Goal: Information Seeking & Learning: Learn about a topic

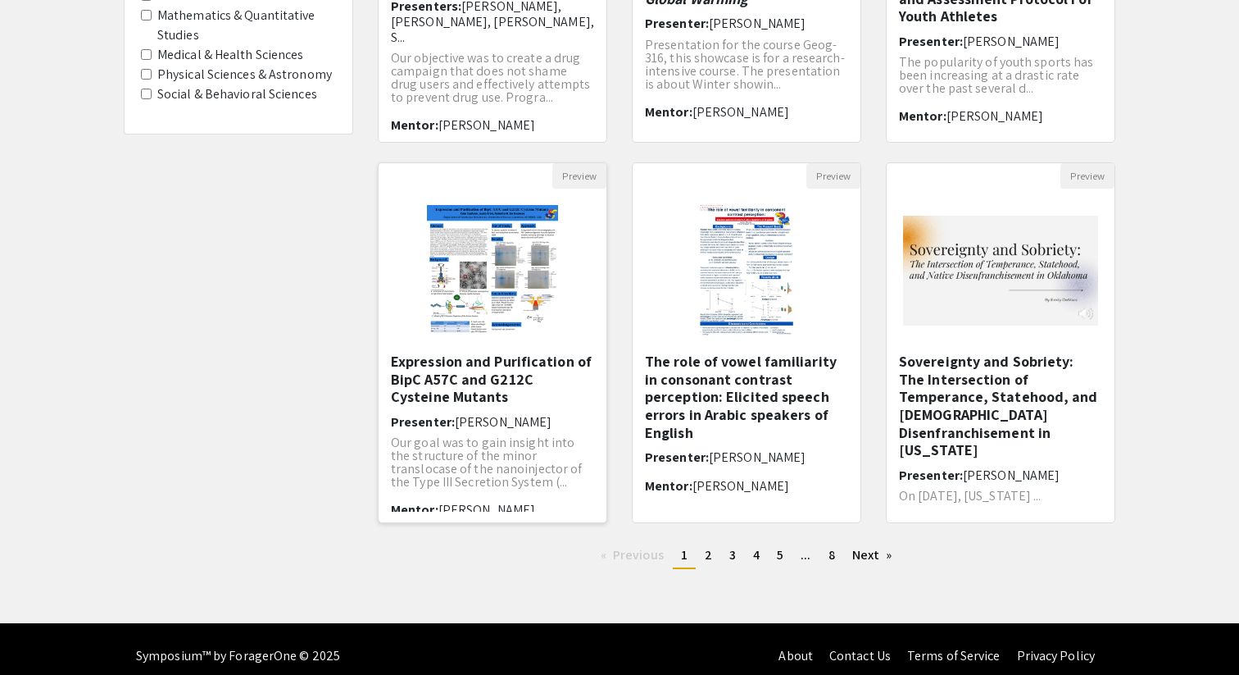
scroll to position [398, 0]
click at [715, 560] on link "page 2" at bounding box center [709, 555] width 24 height 25
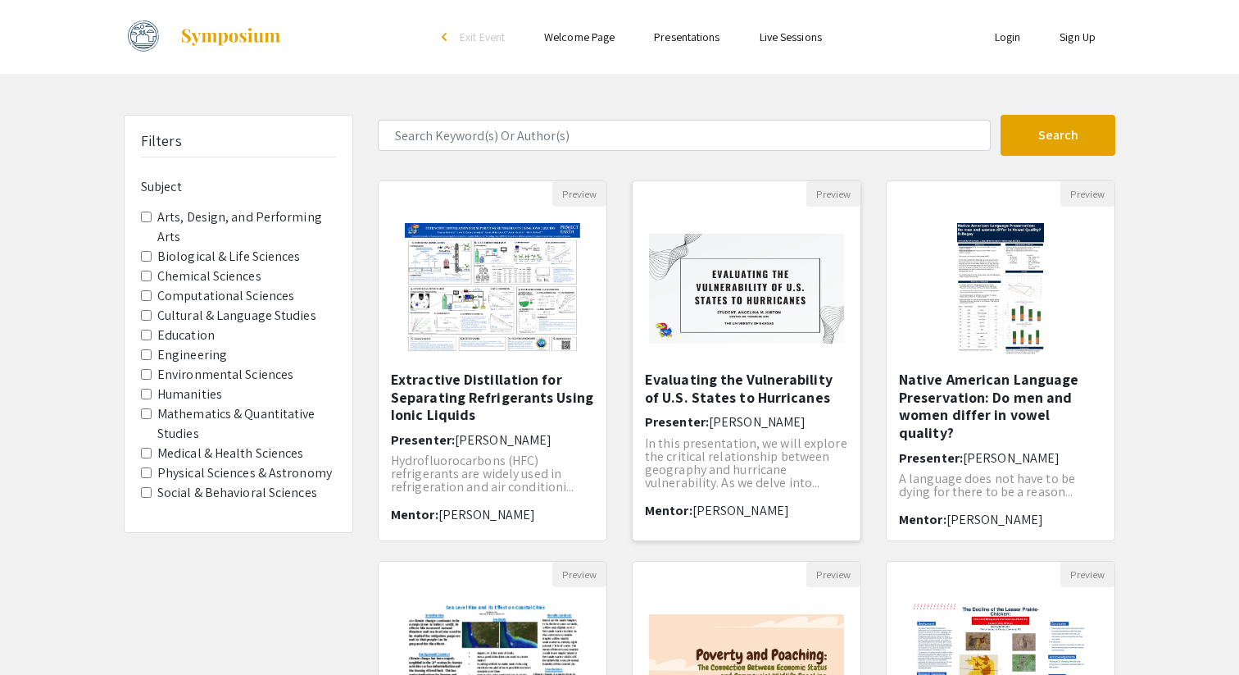
click at [690, 315] on img "Open Presentation <p>Evaluating the Vulnerability of U.S. States to Hurricanes<…" at bounding box center [747, 288] width 228 height 143
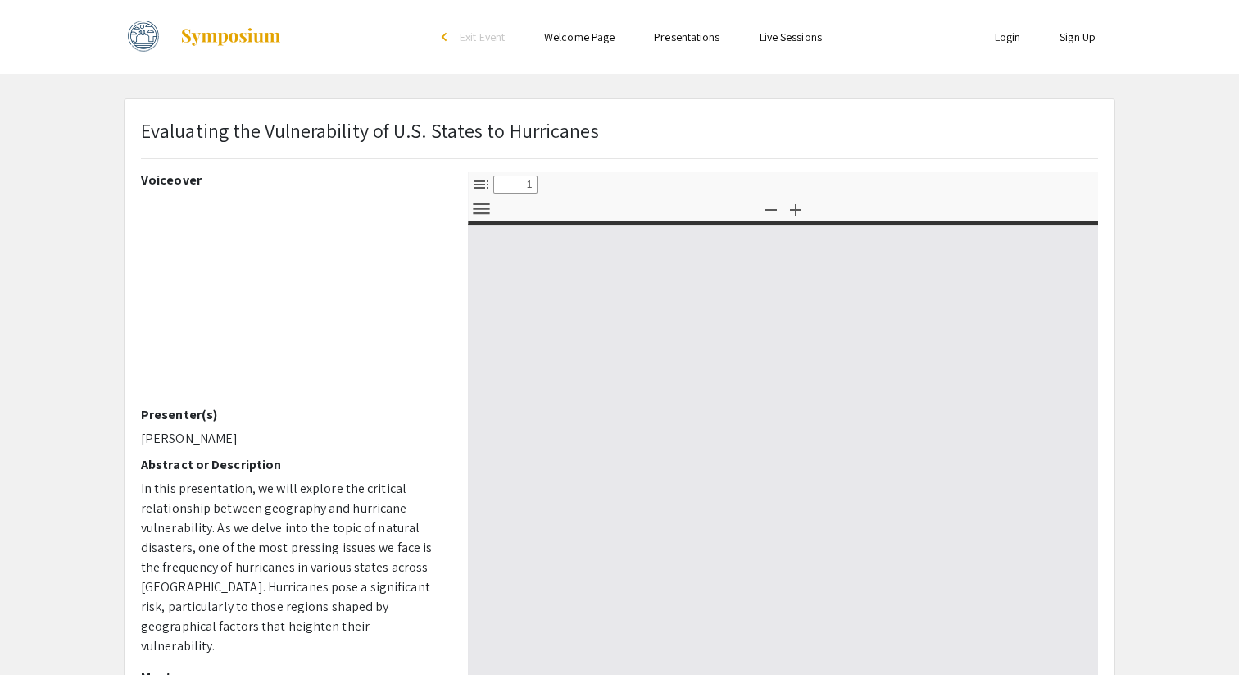
select select "custom"
type input "0"
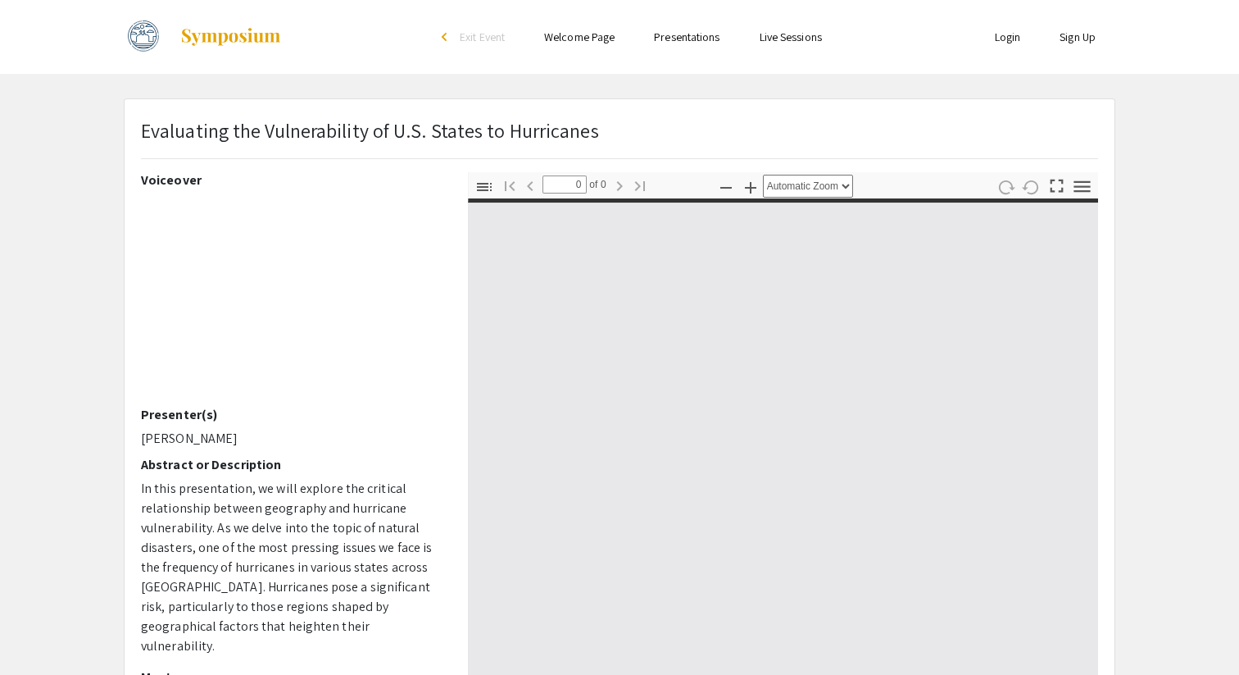
select select "custom"
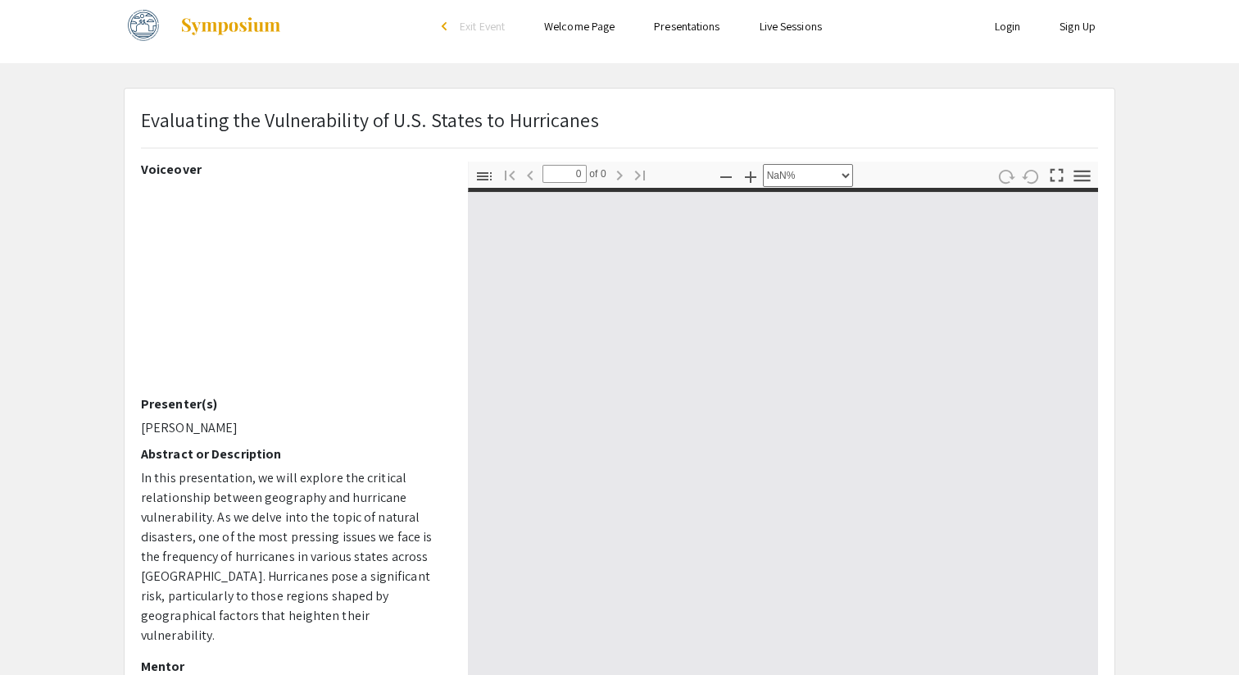
scroll to position [15, 0]
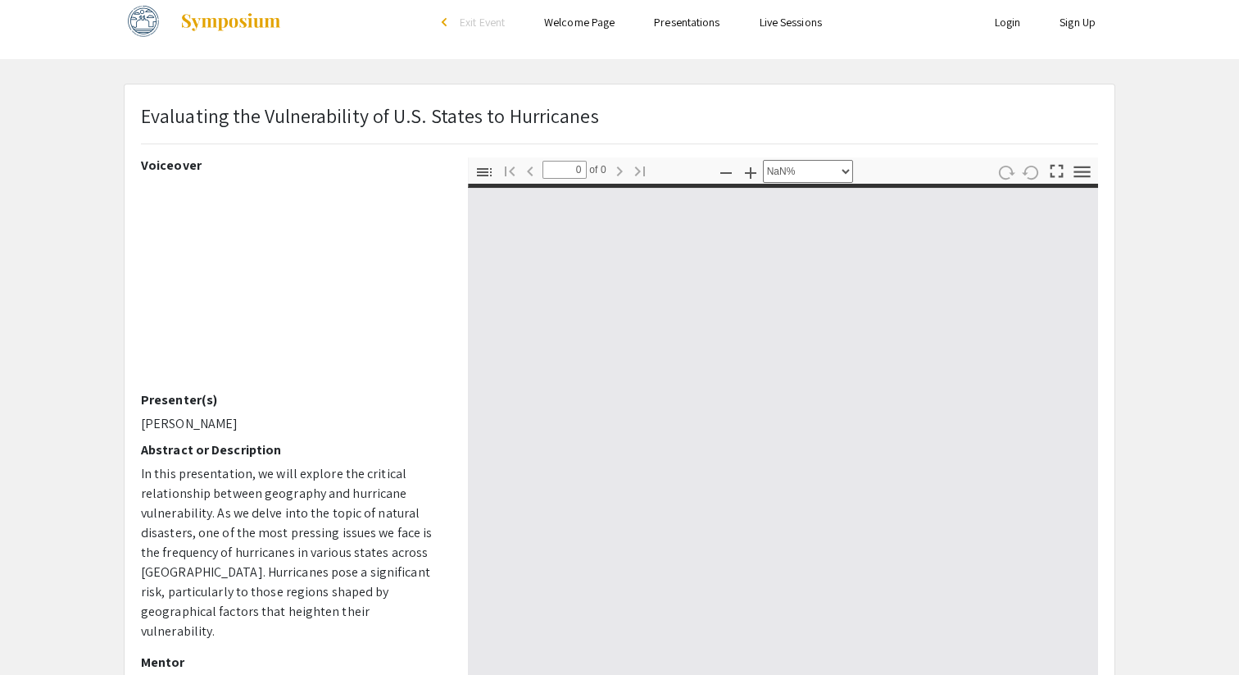
type input "1"
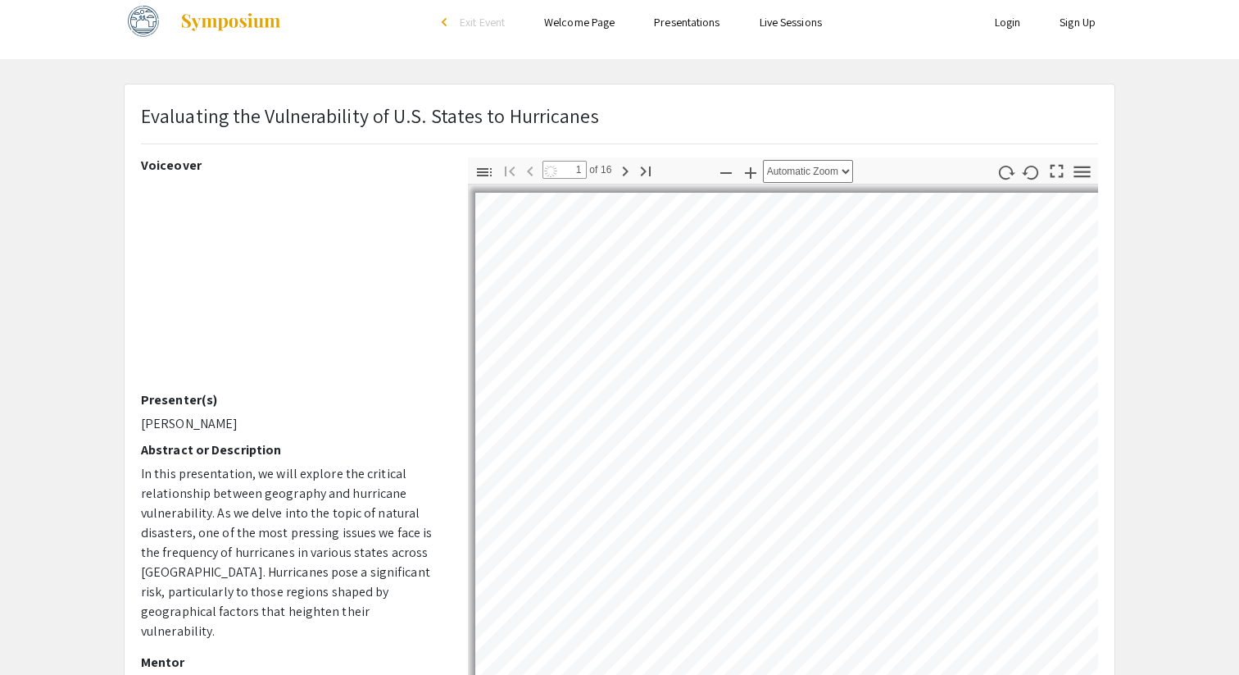
select select "auto"
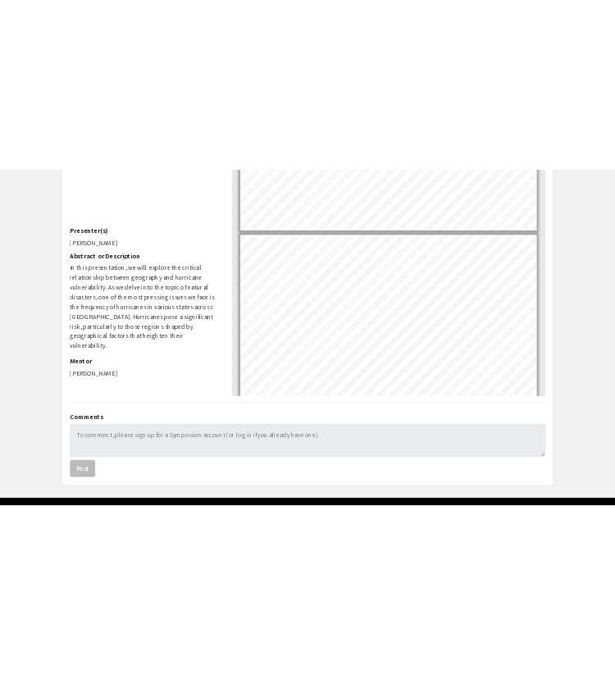
scroll to position [343, 0]
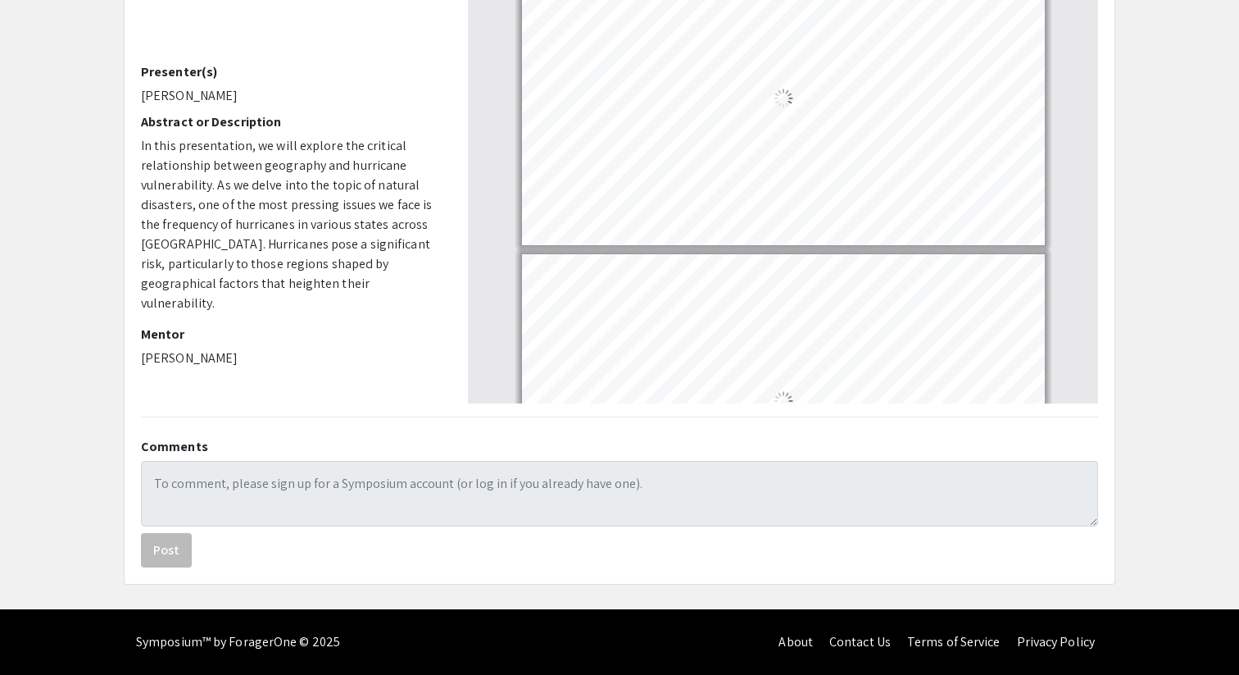
type input "3"
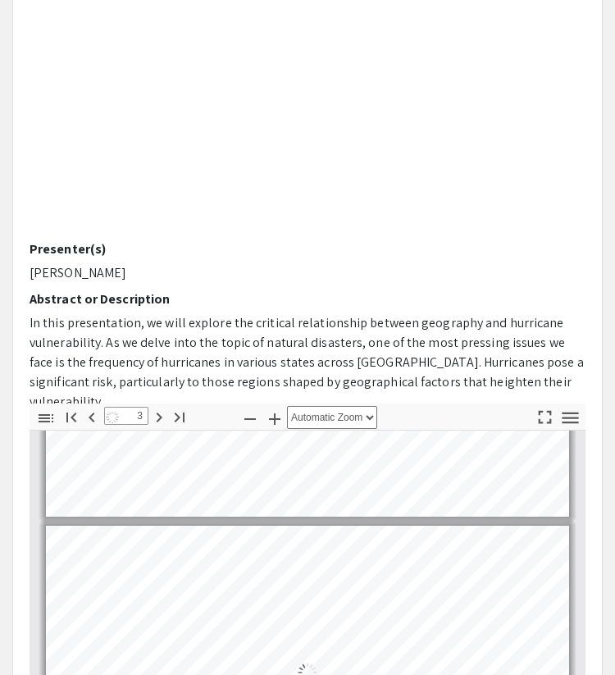
scroll to position [613, 0]
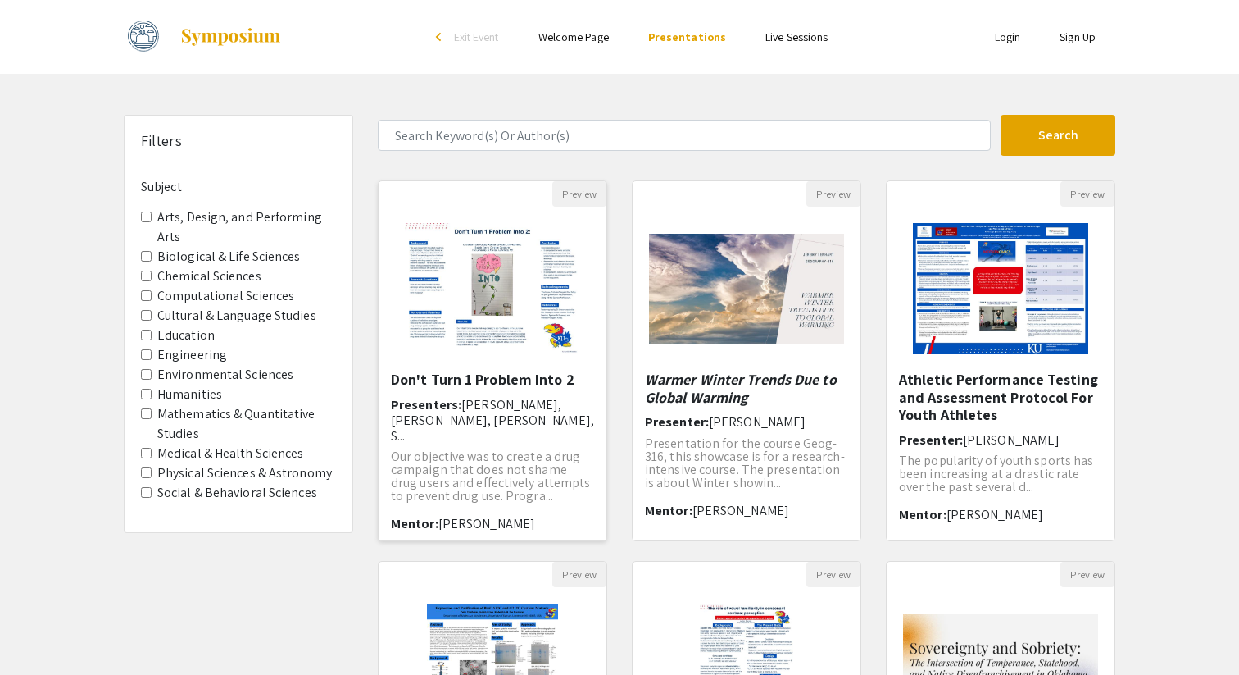
scroll to position [27, 0]
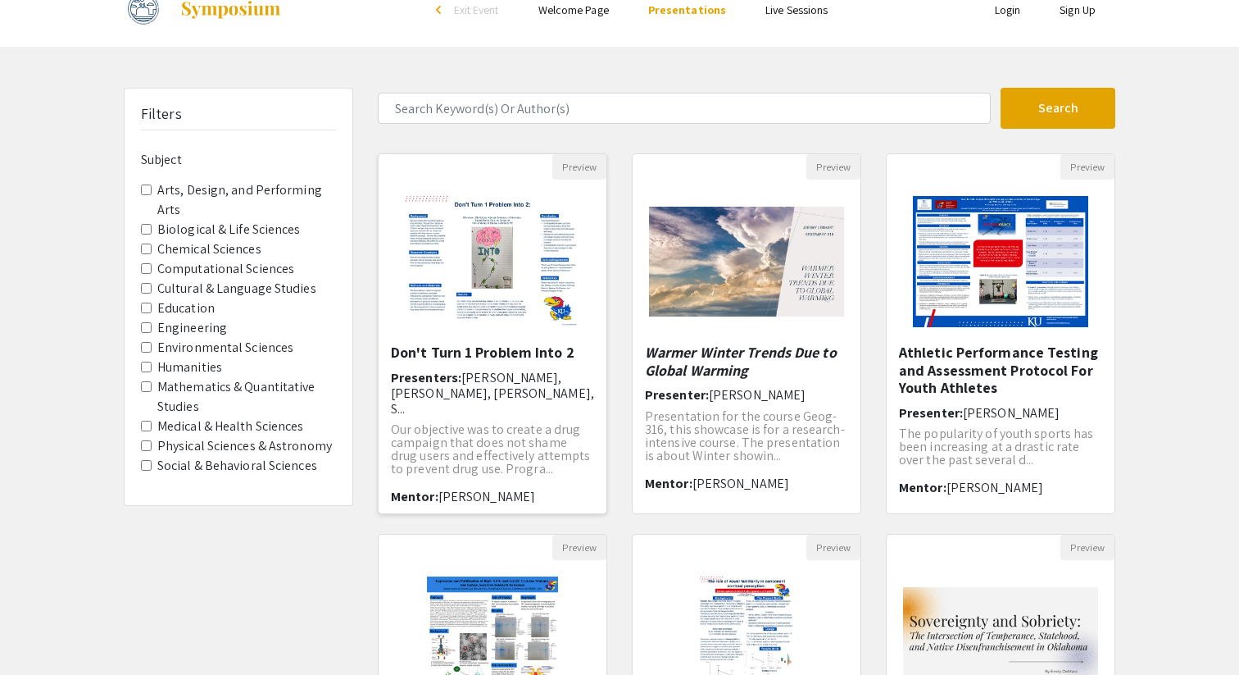
click at [490, 279] on img "Open Presentation <p>Don't Turn 1 Problem Into 2</p>" at bounding box center [492, 262] width 207 height 164
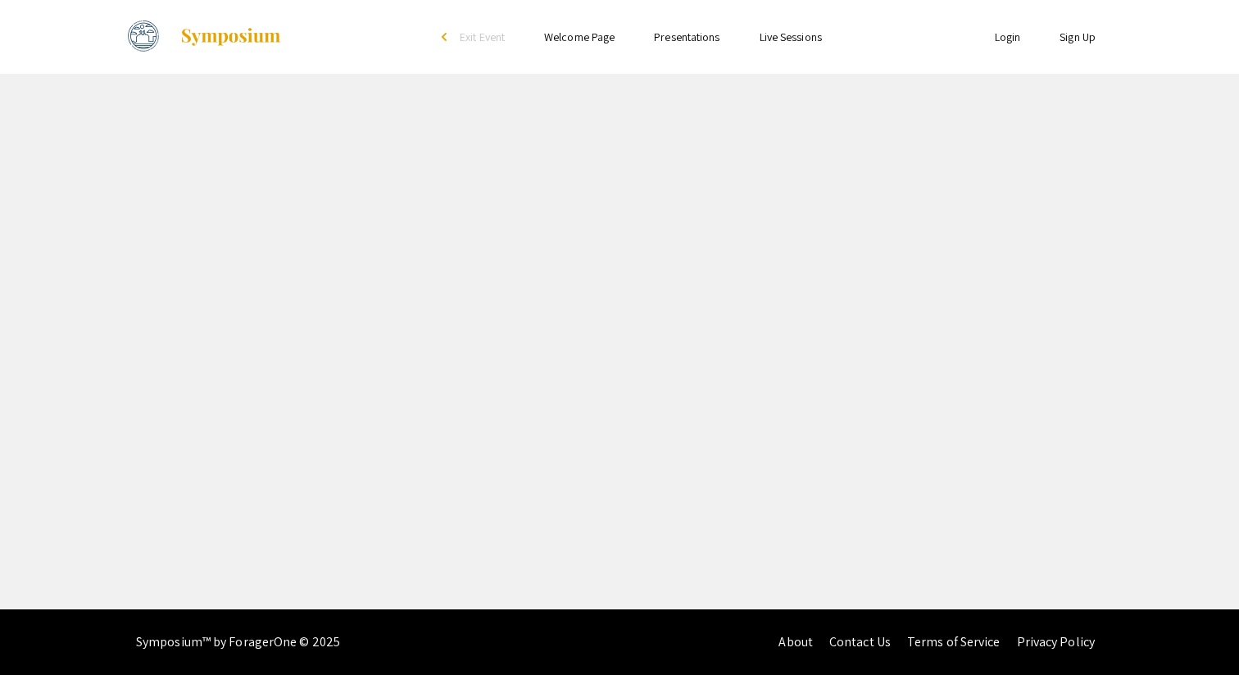
select select "custom"
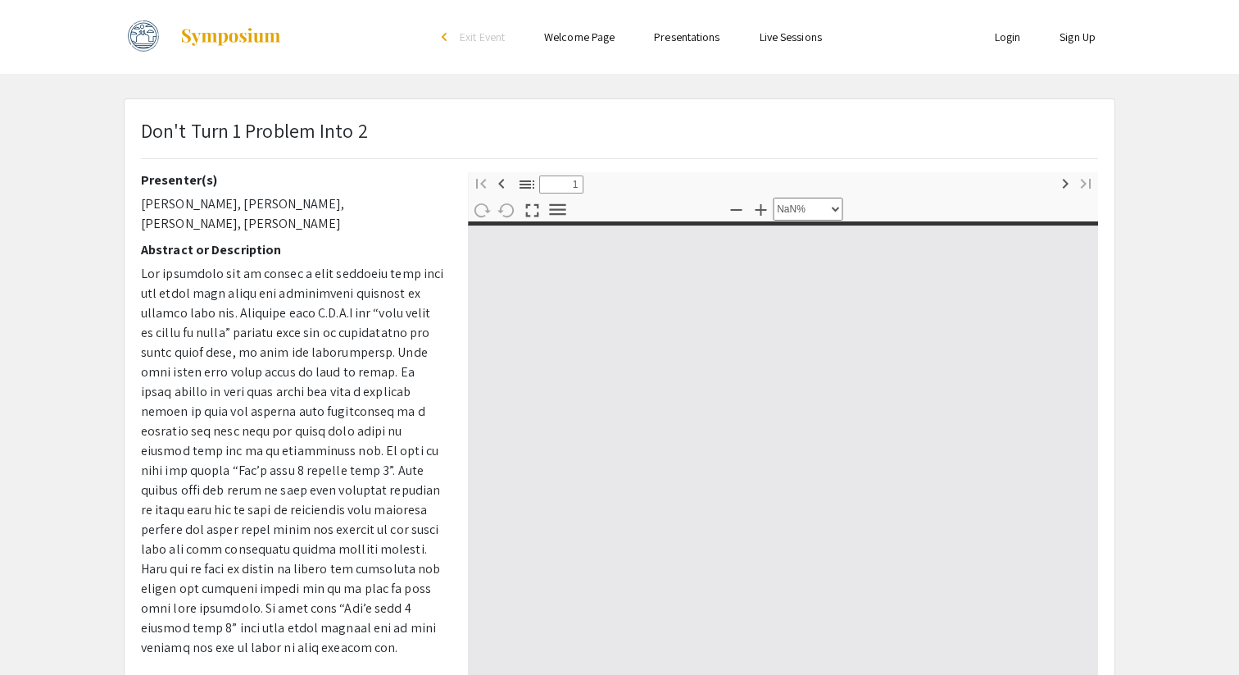
type input "0"
select select "custom"
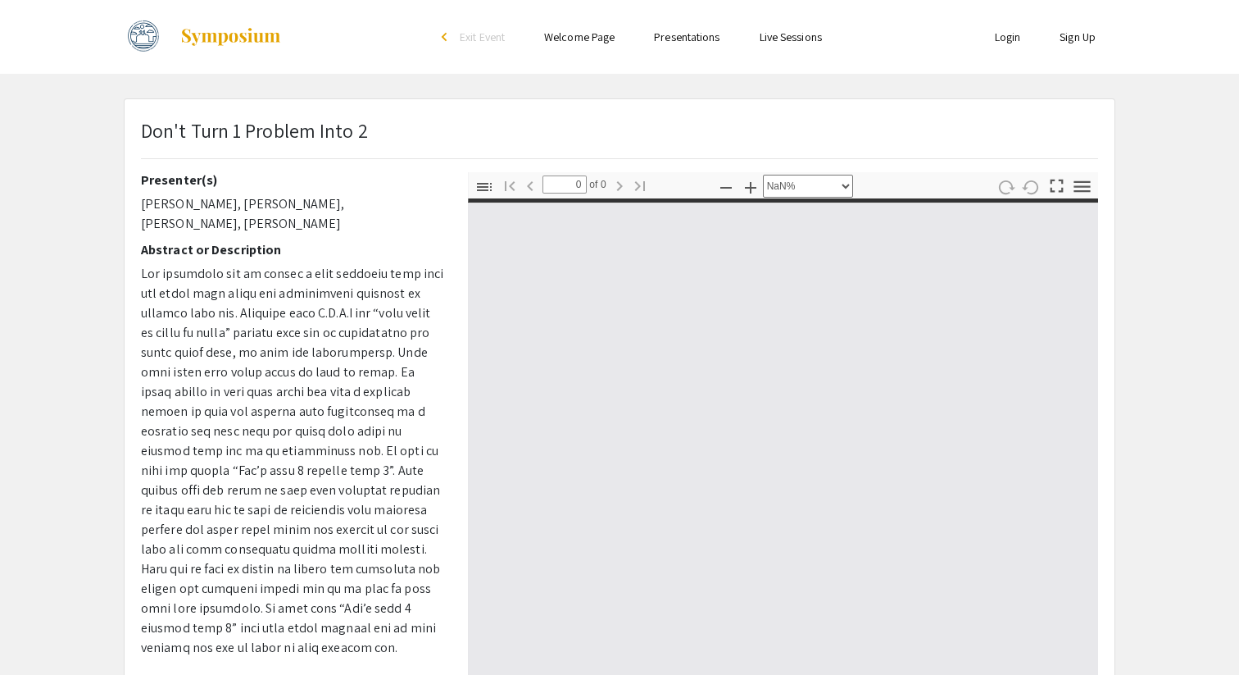
type input "1"
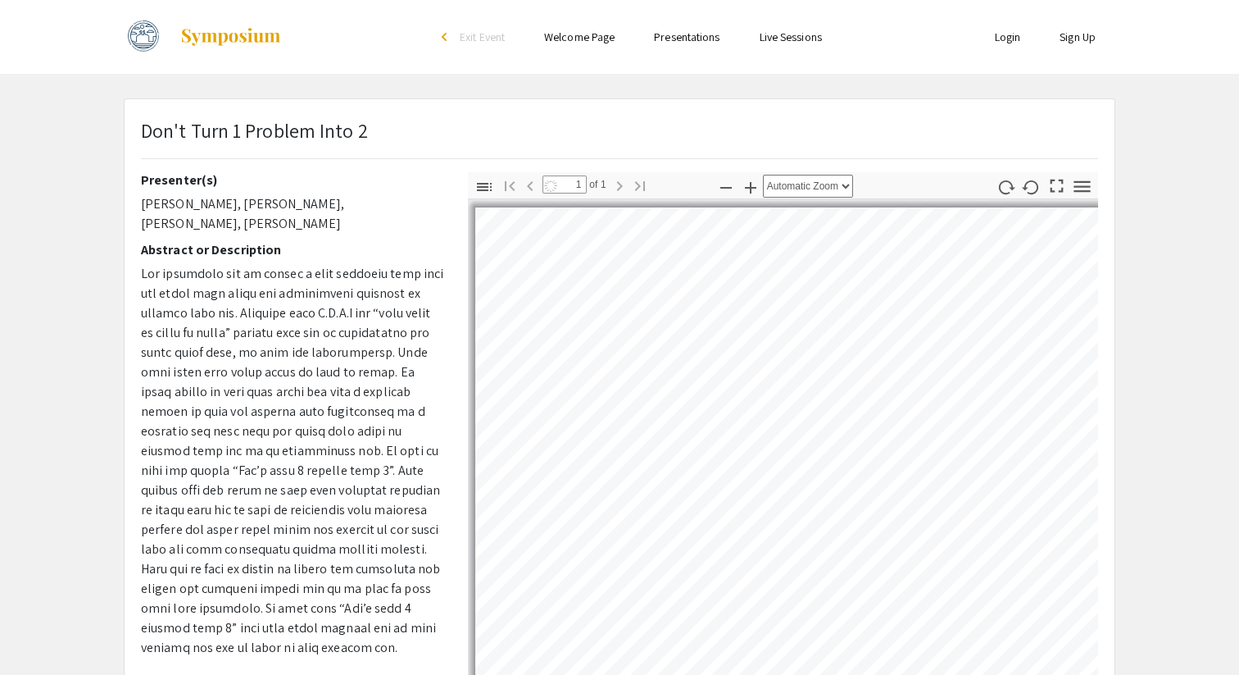
scroll to position [12, 0]
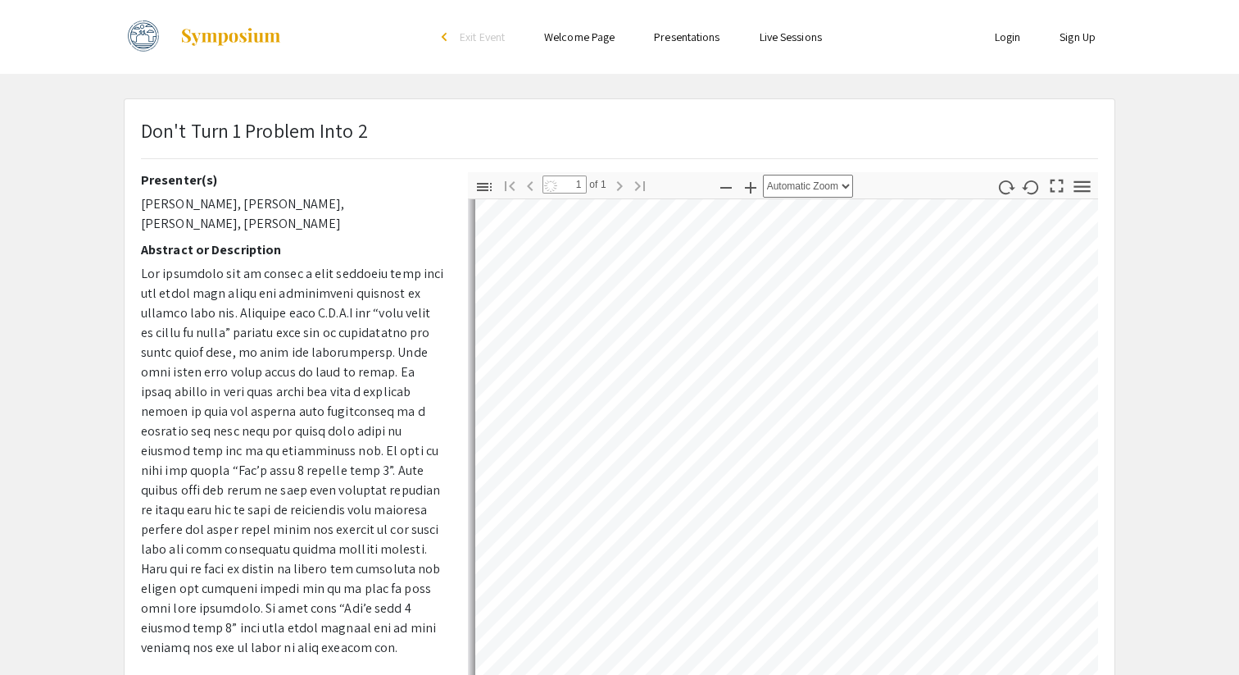
select select "auto"
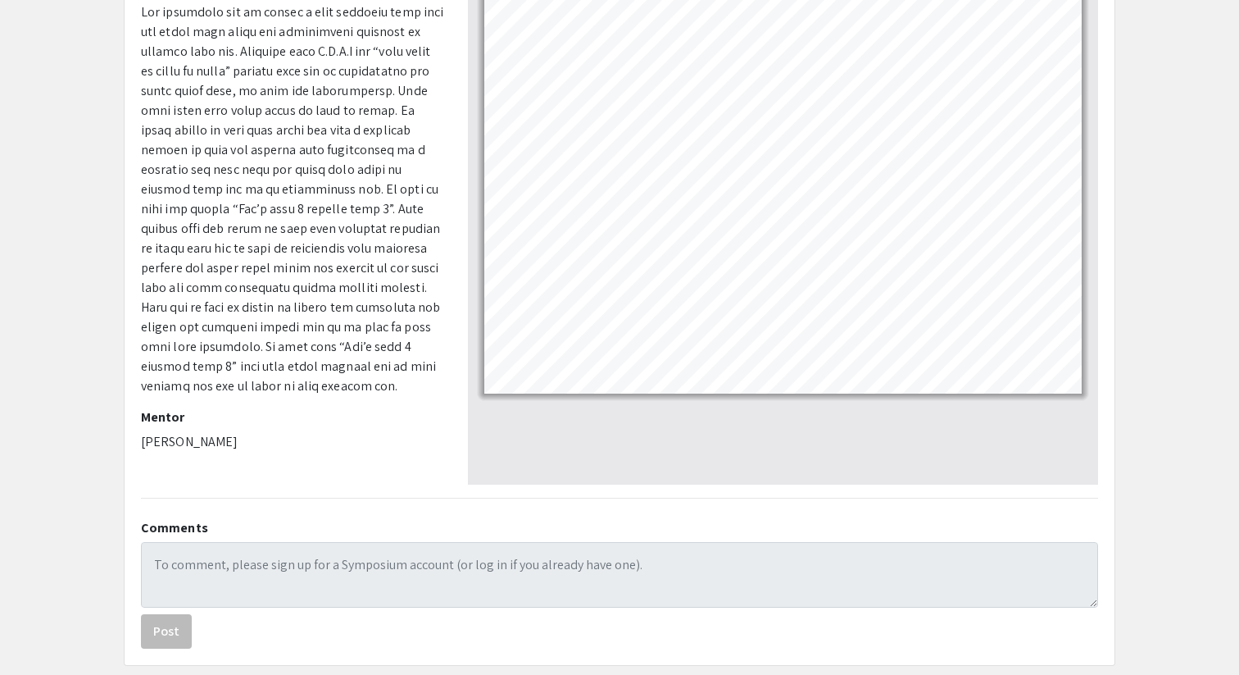
scroll to position [343, 0]
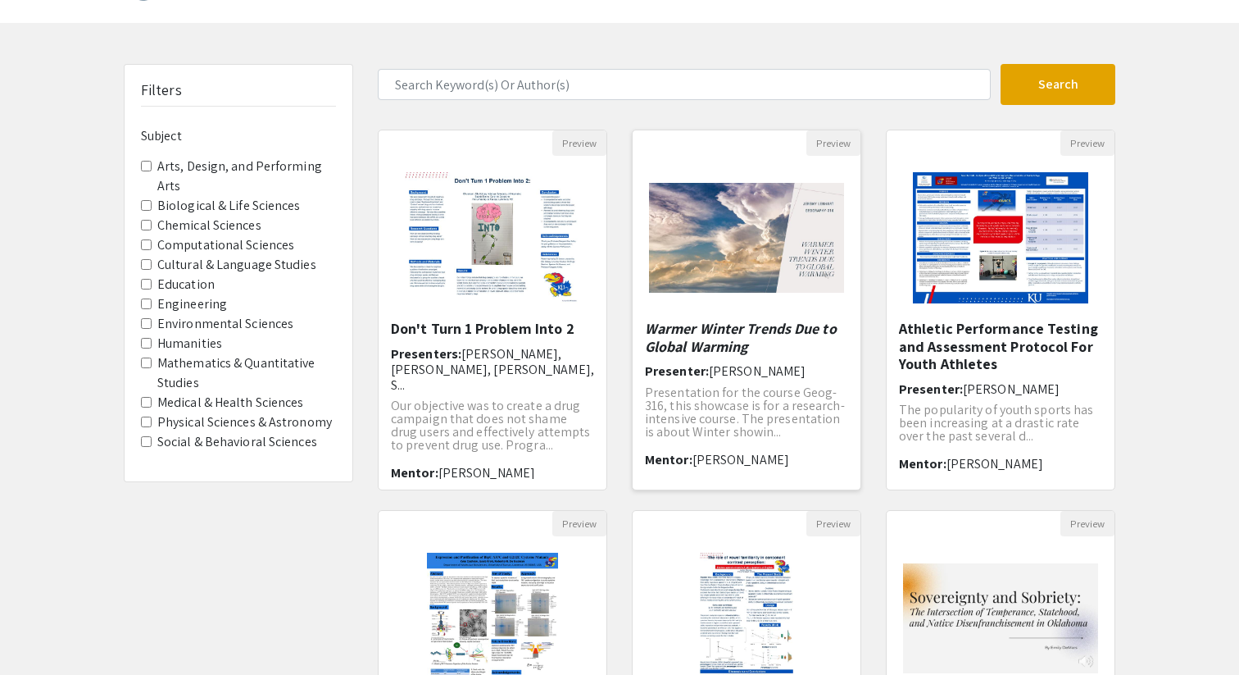
scroll to position [70, 0]
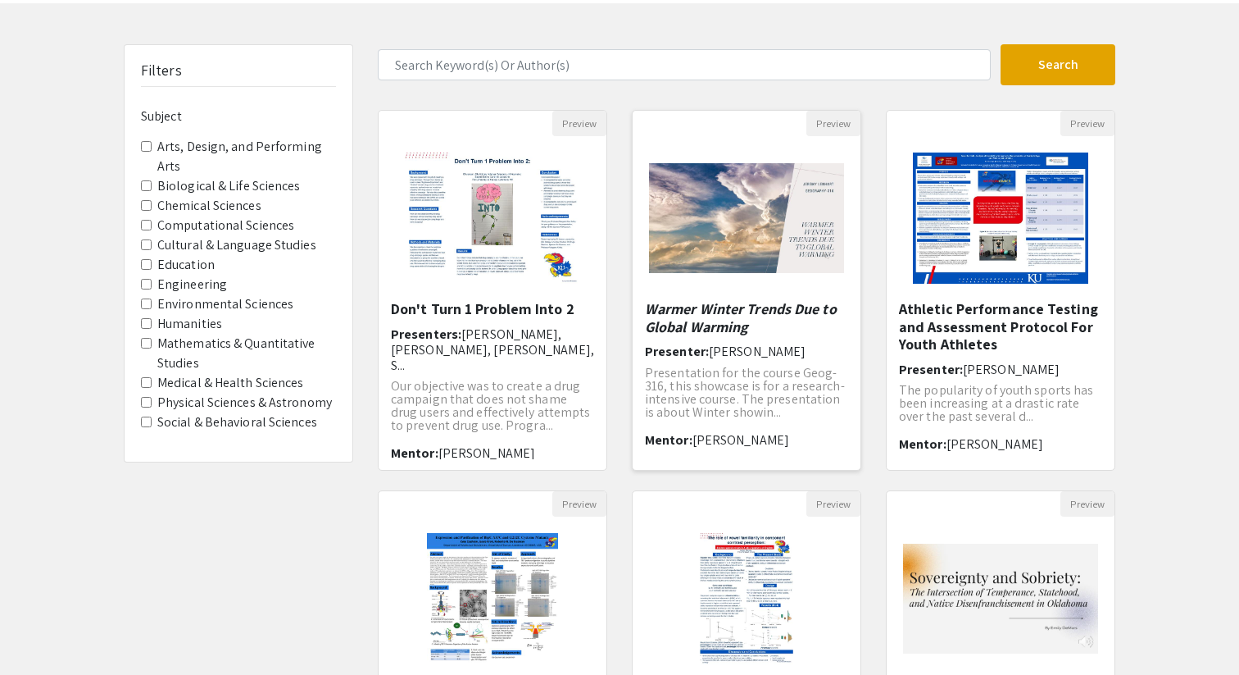
click at [786, 260] on img at bounding box center [747, 218] width 228 height 143
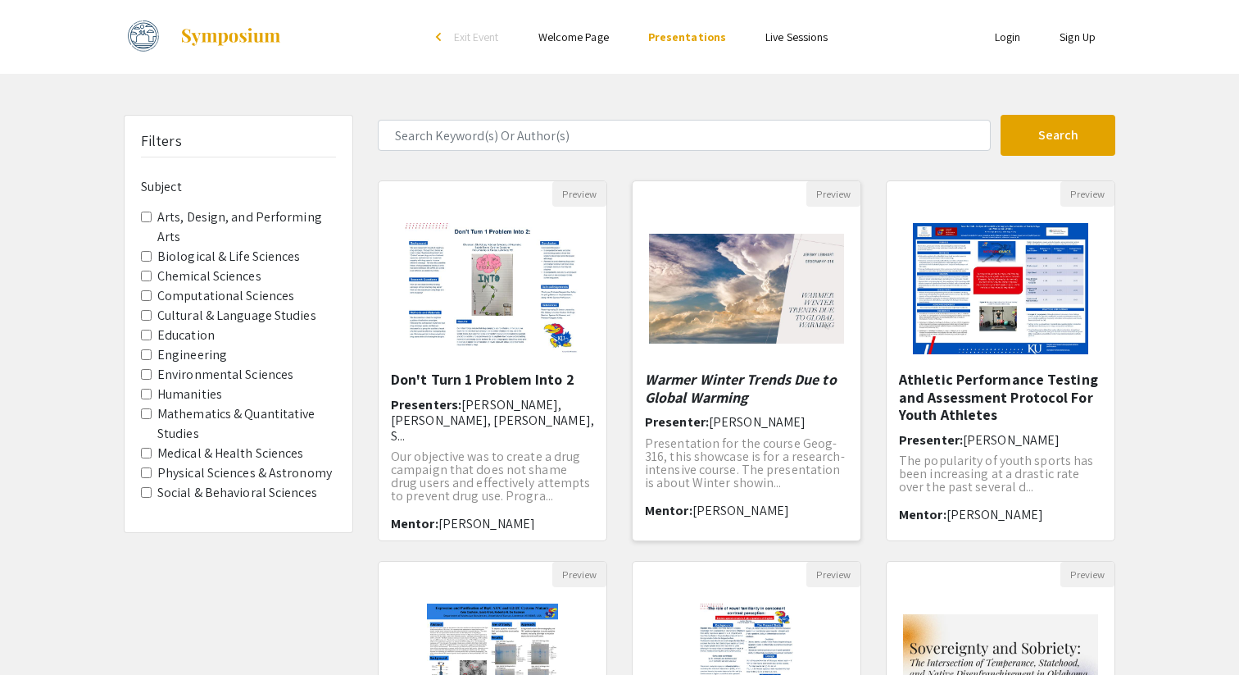
select select "custom"
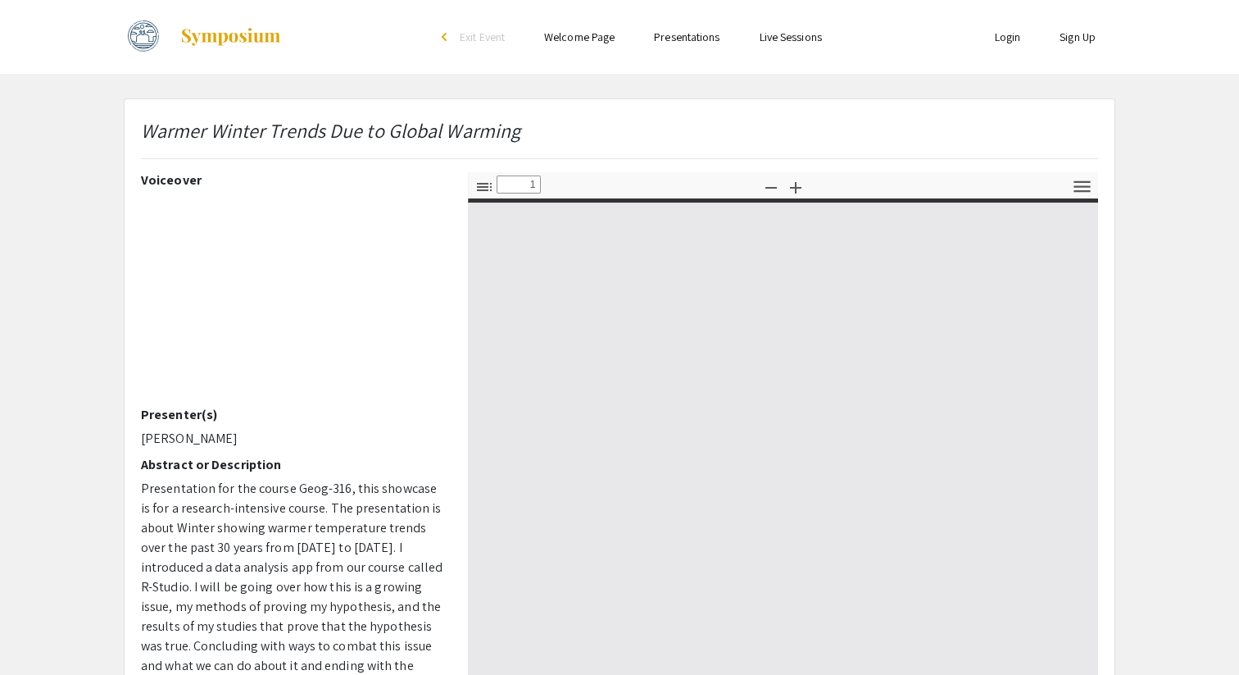
type input "0"
select select "custom"
type input "1"
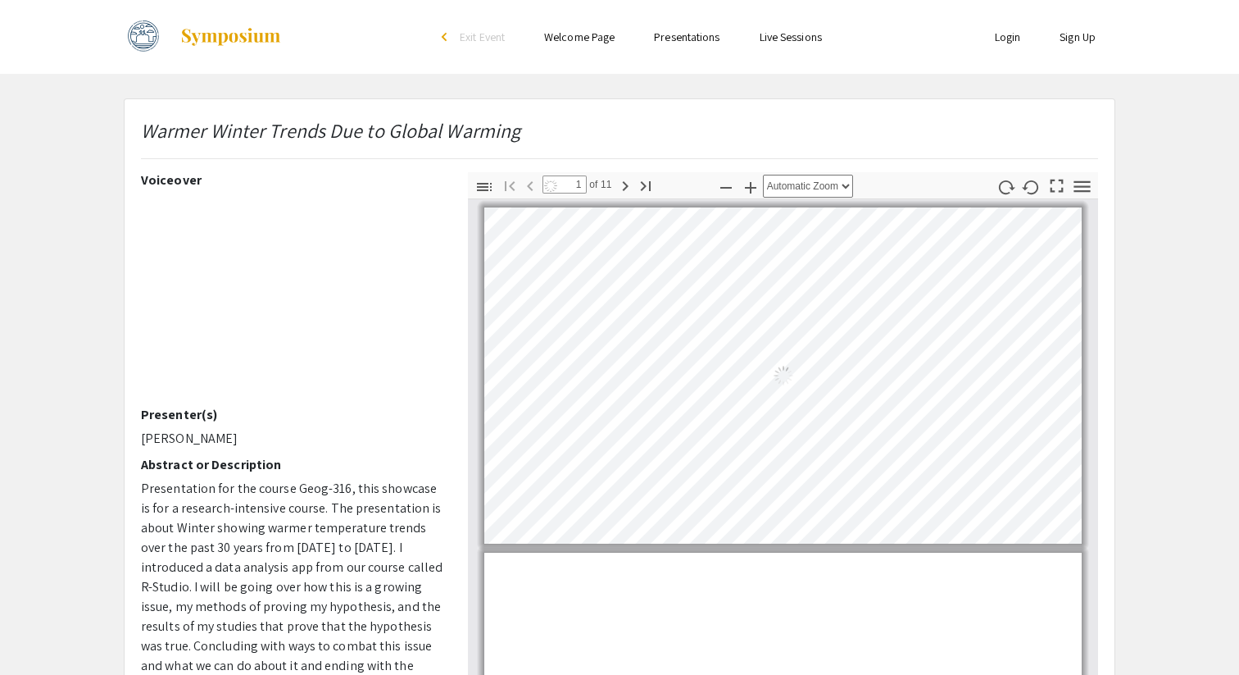
select select "auto"
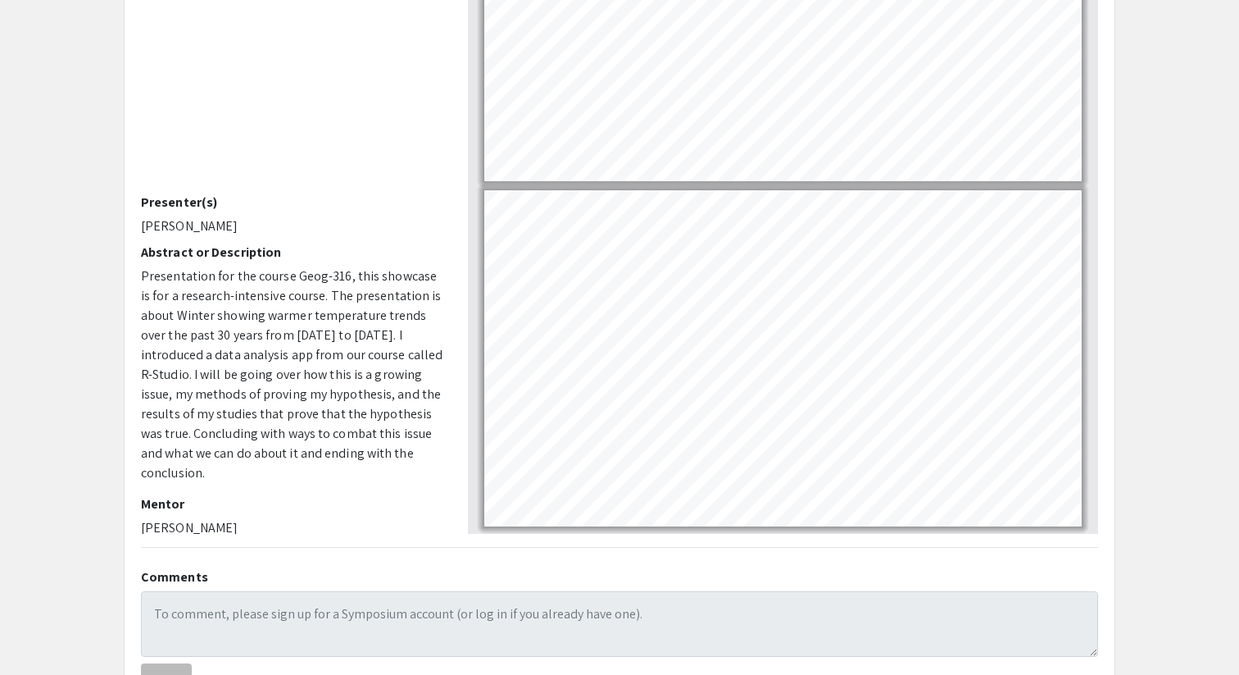
scroll to position [216, 0]
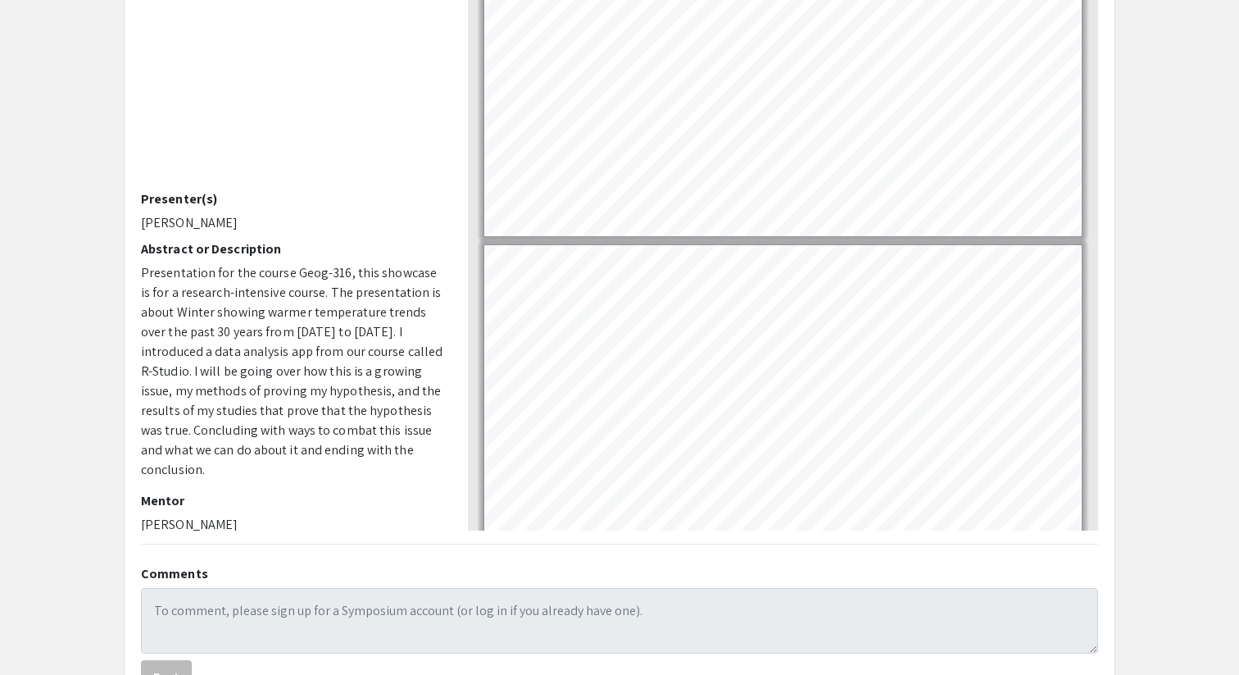
type input "9"
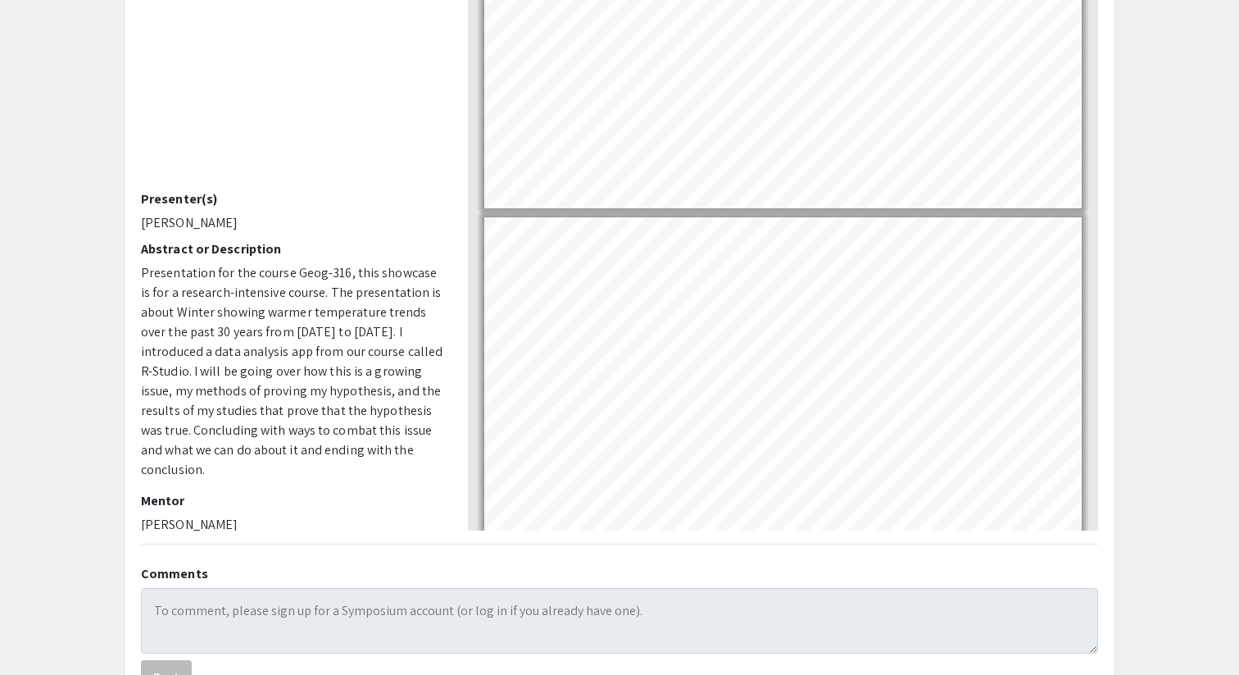
scroll to position [2508, 0]
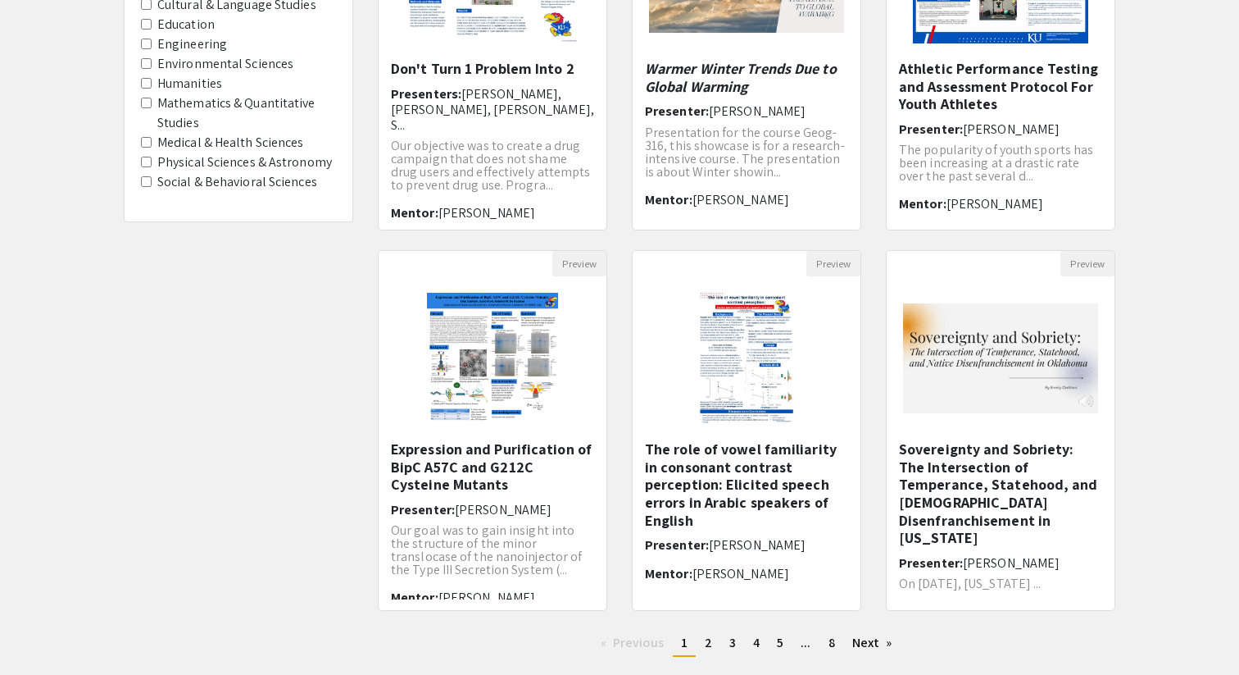
scroll to position [354, 0]
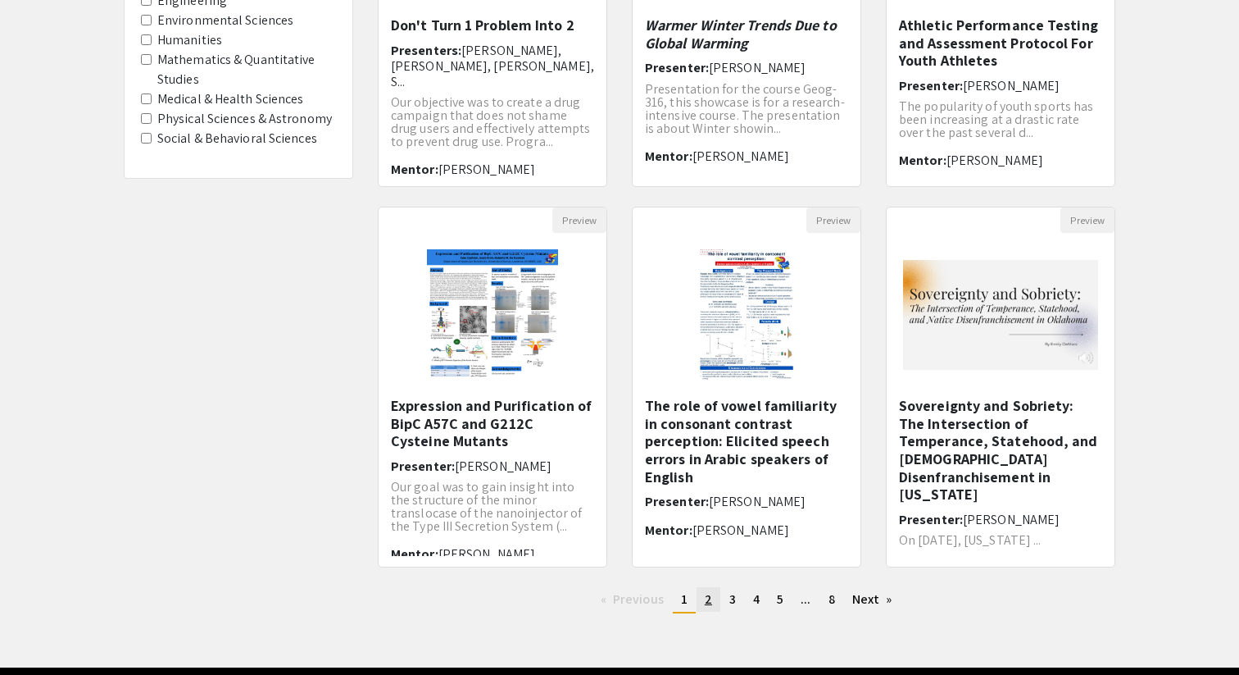
click at [711, 605] on link "page 2" at bounding box center [709, 599] width 24 height 25
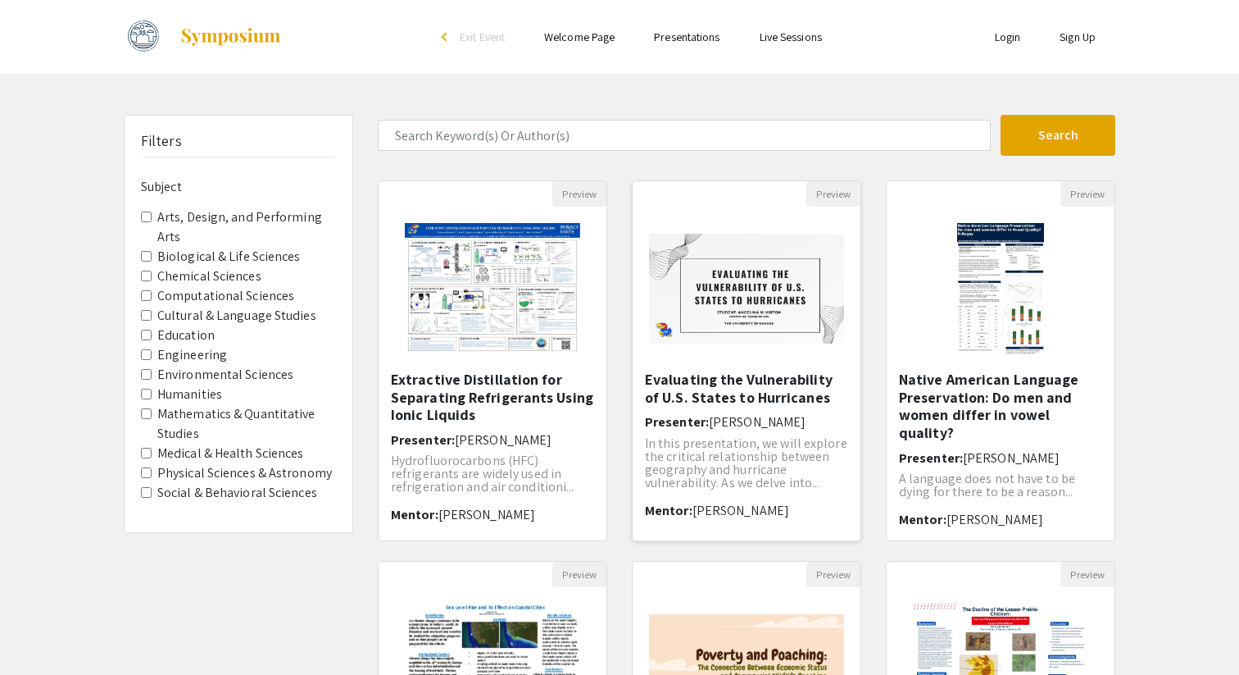
click at [761, 386] on h5 "Evaluating the Vulnerability of U.S. States to Hurricanes" at bounding box center [746, 388] width 203 height 35
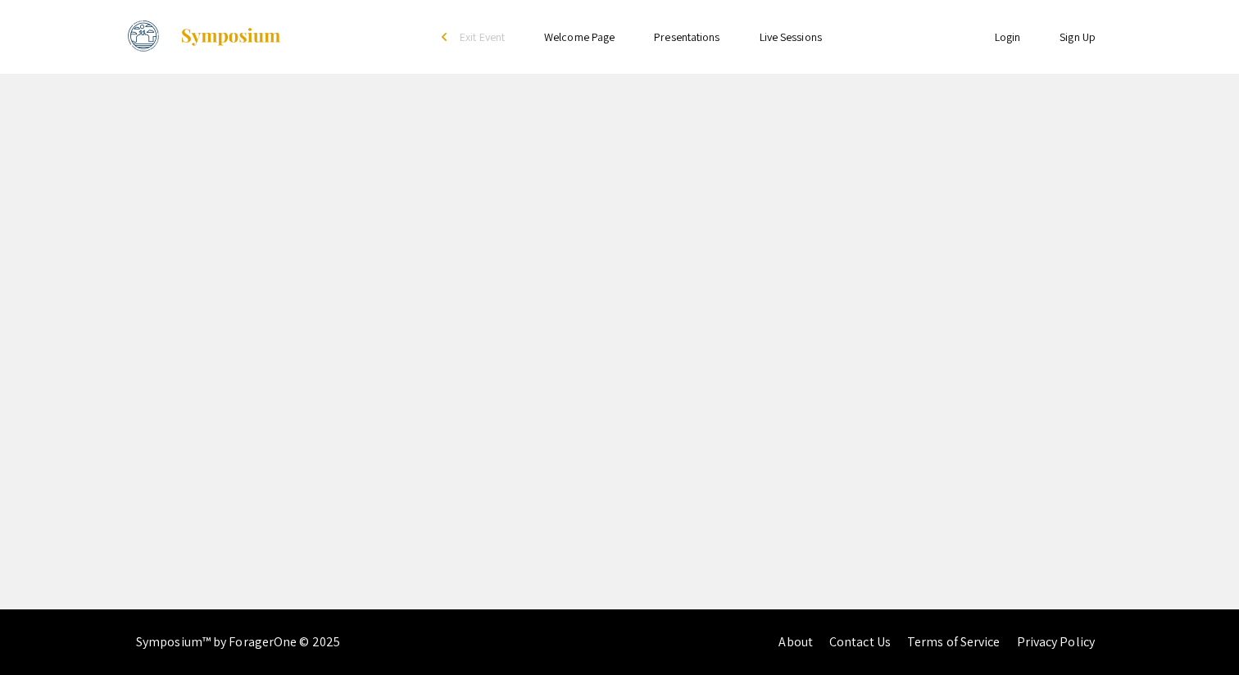
select select "custom"
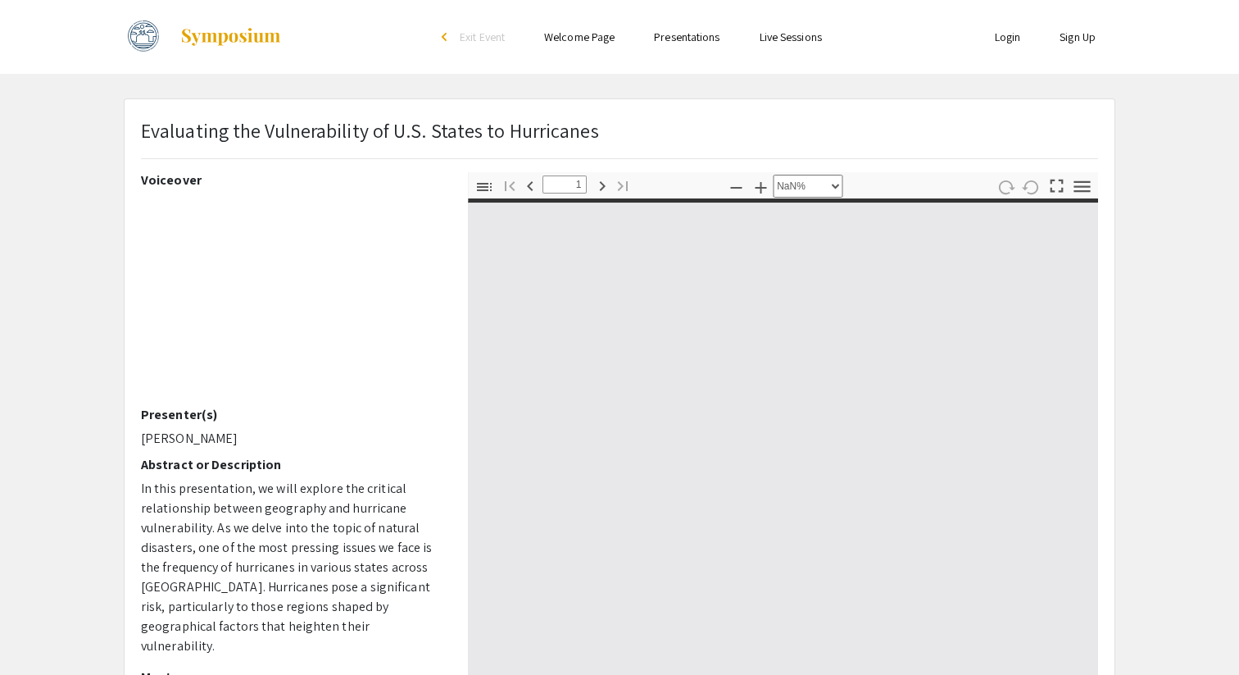
type input "0"
select select "auto"
type input "1"
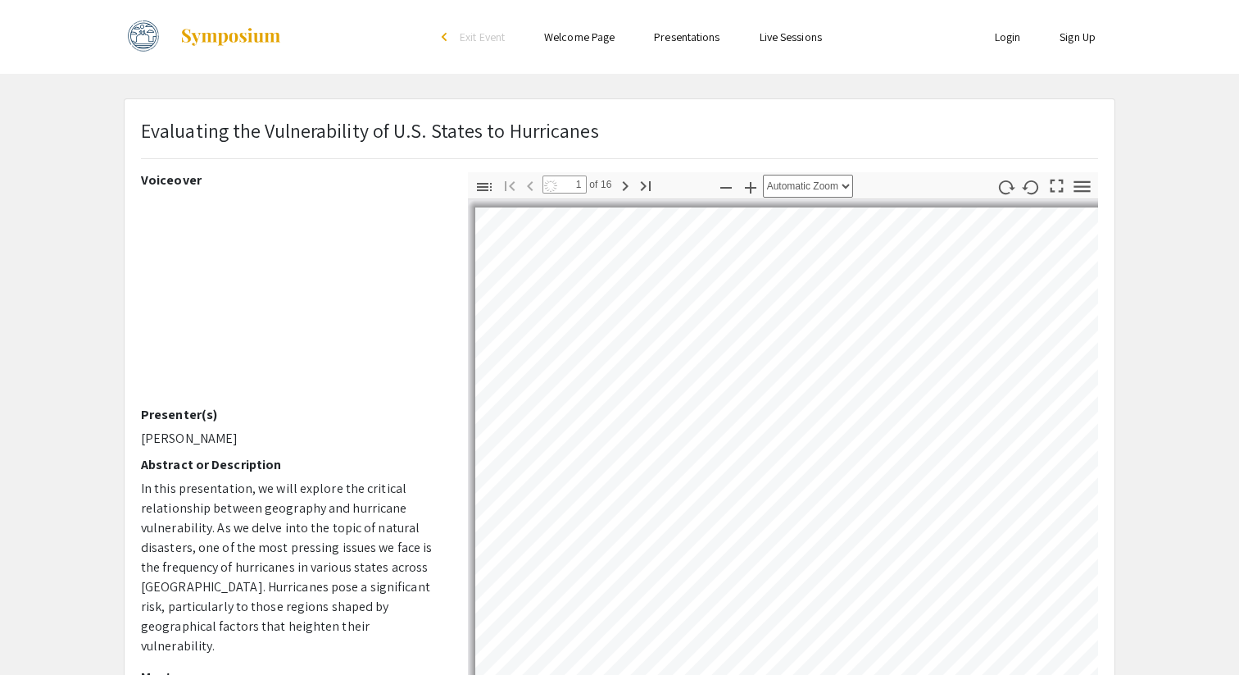
select select "auto"
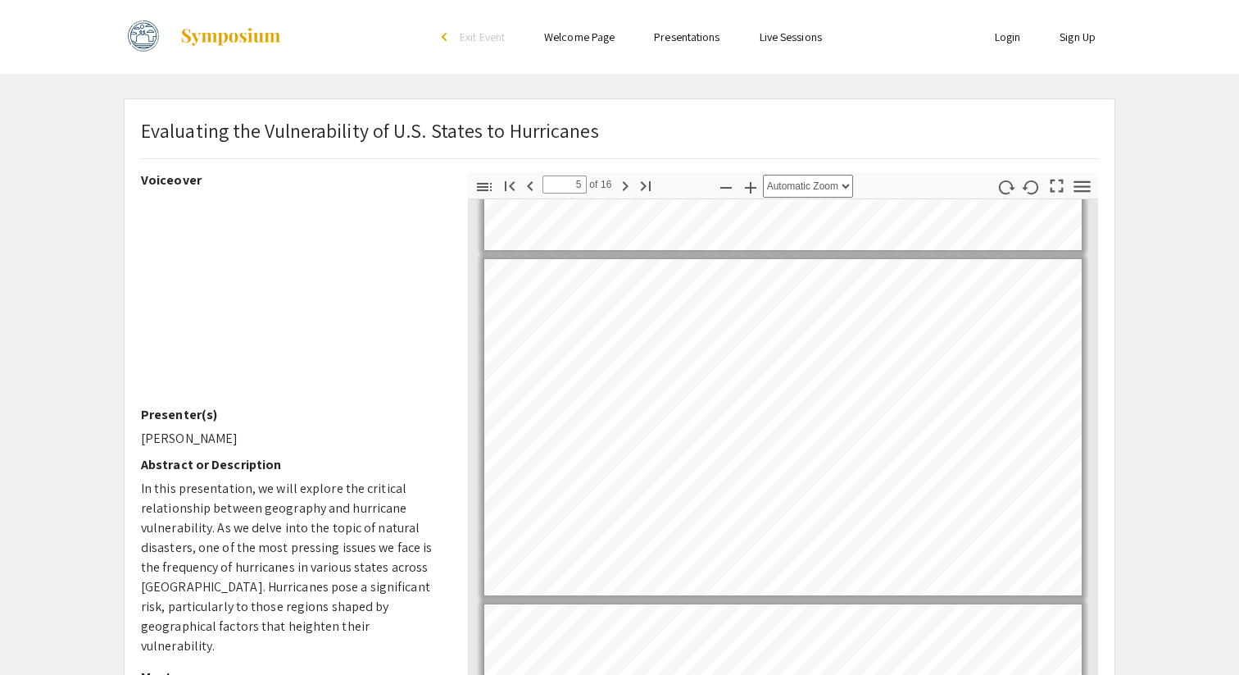
scroll to position [1343, 0]
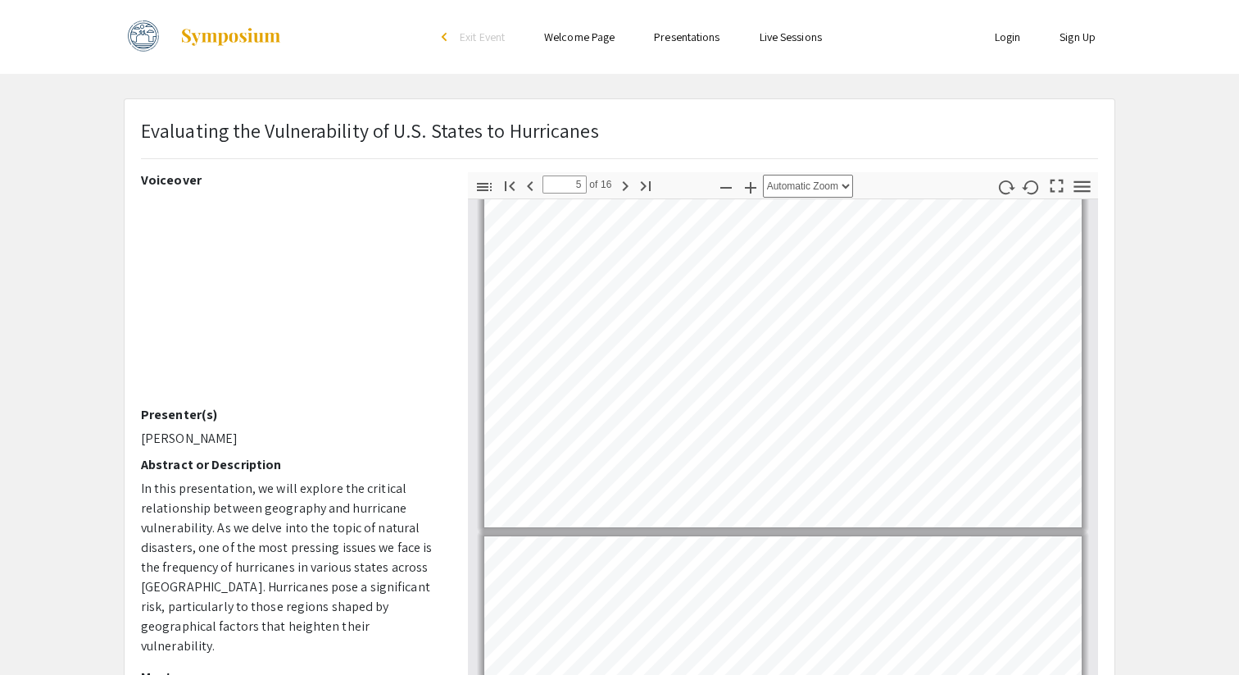
type input "6"
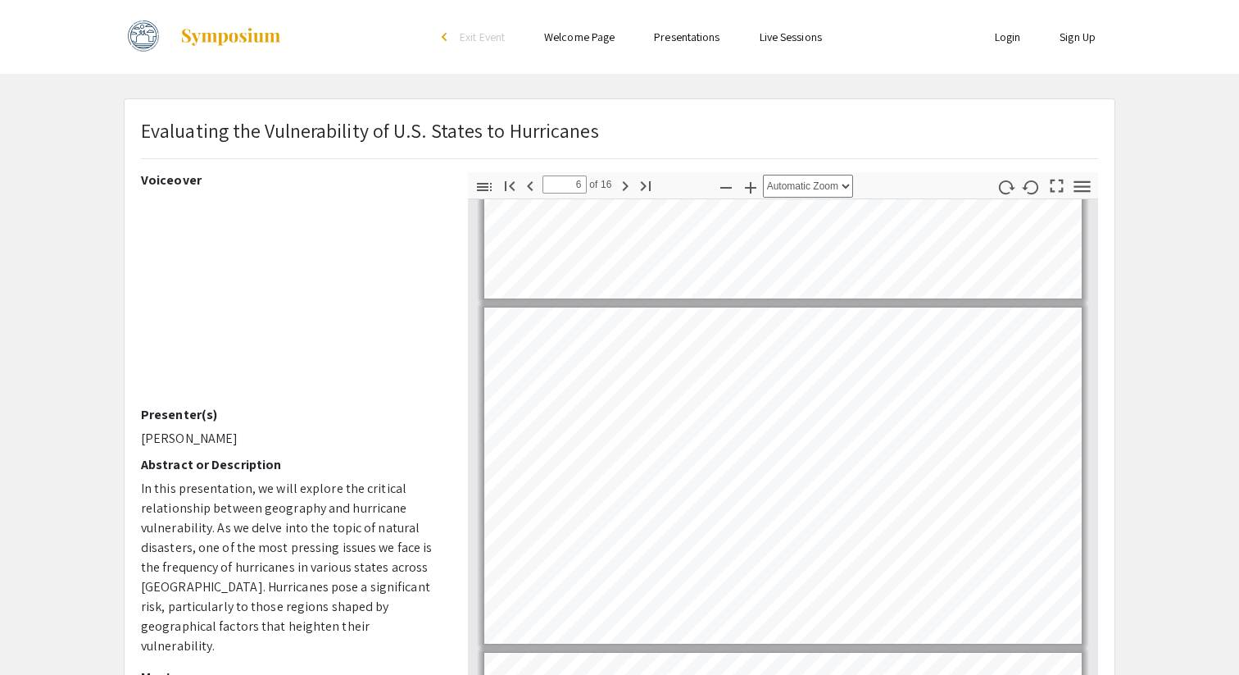
scroll to position [1644, 0]
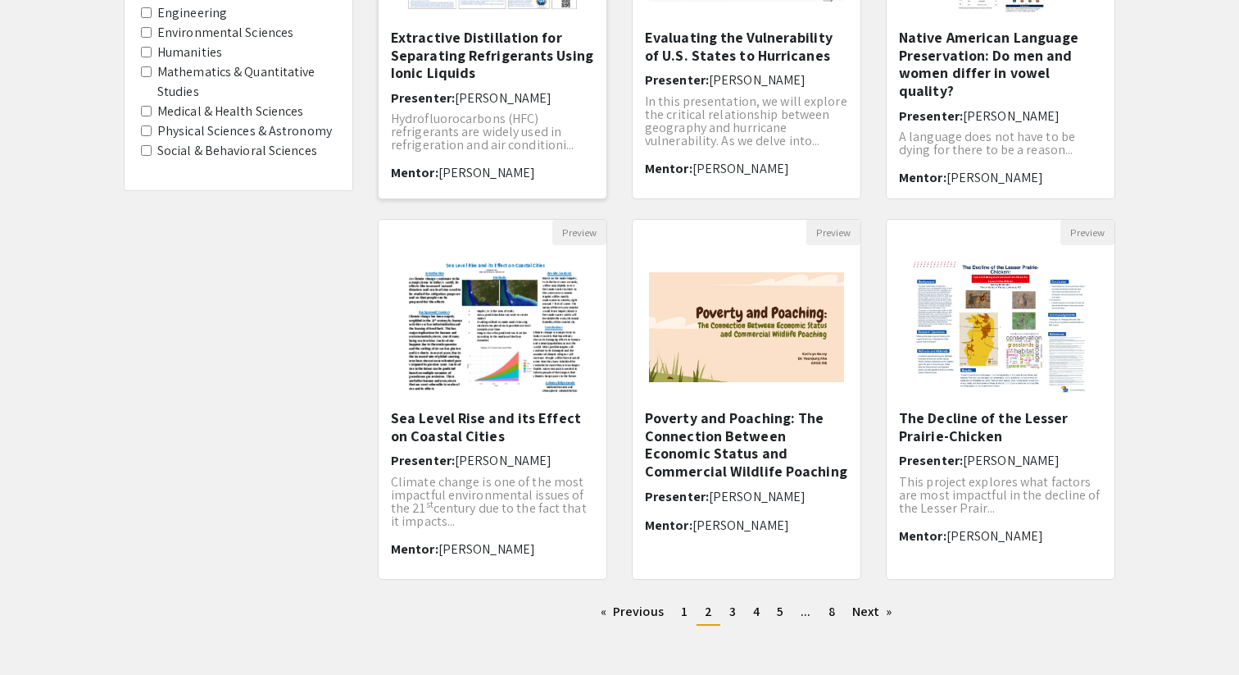
scroll to position [343, 0]
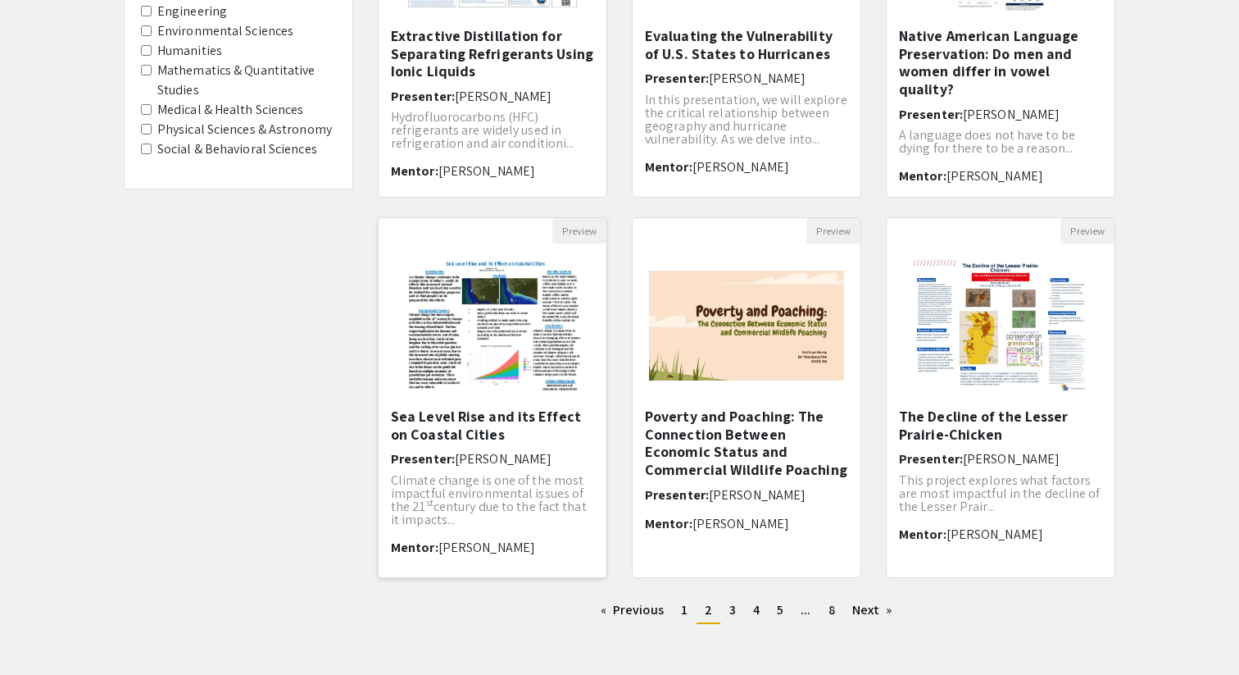
click at [521, 422] on h5 "Sea Level Rise and its Effect on Coastal Cities" at bounding box center [492, 424] width 203 height 35
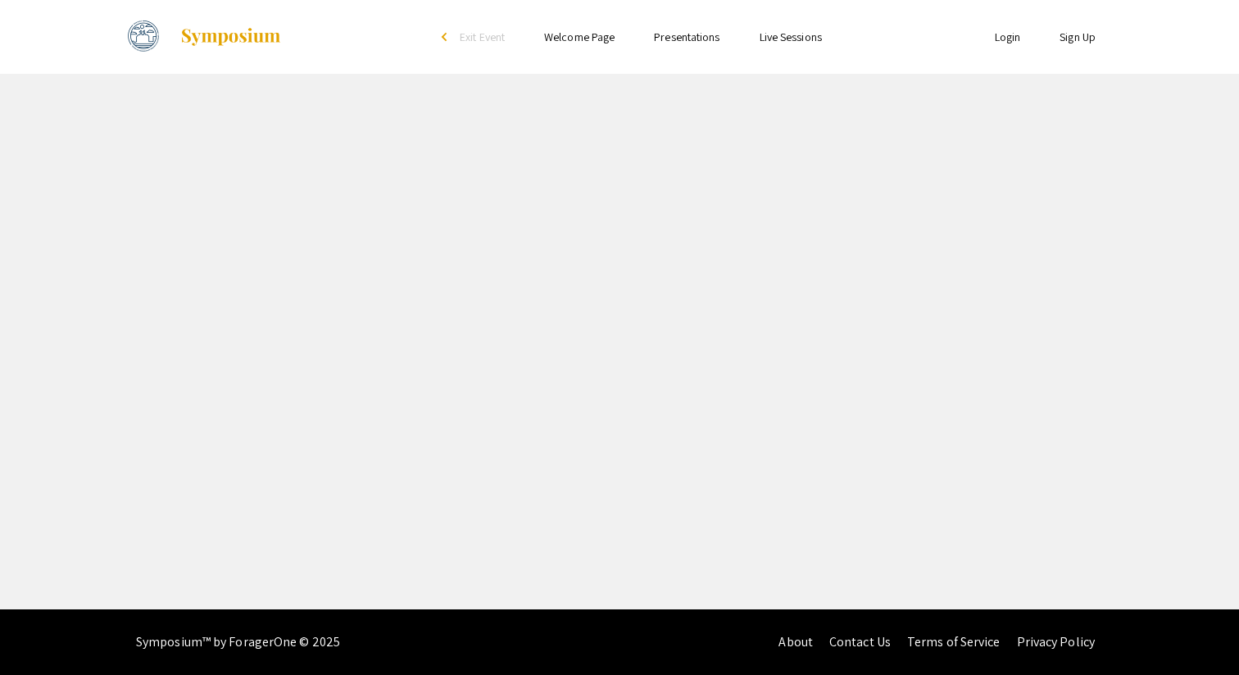
select select "custom"
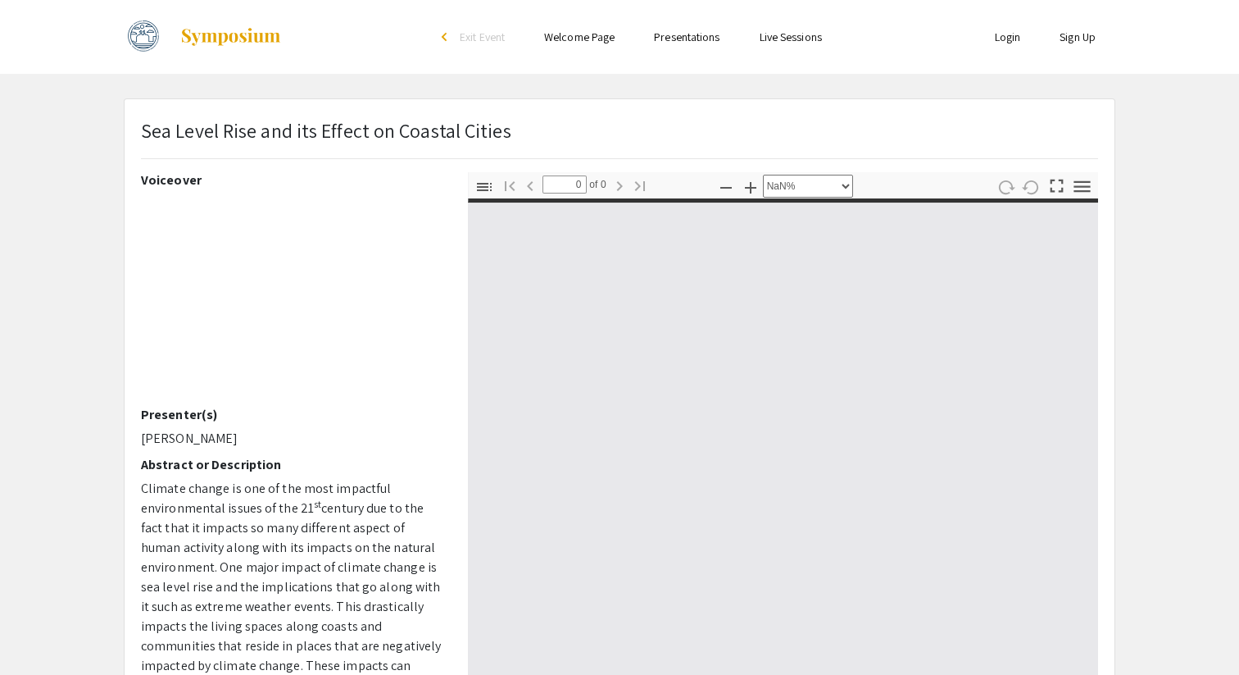
type input "1"
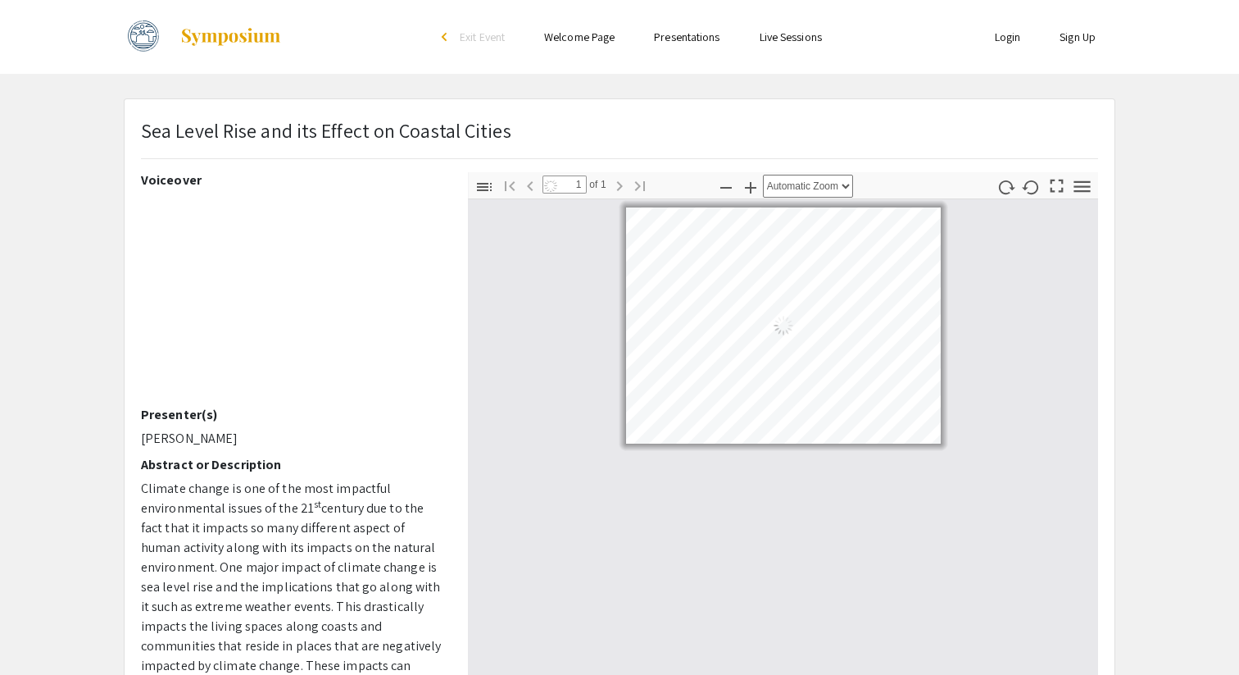
select select "auto"
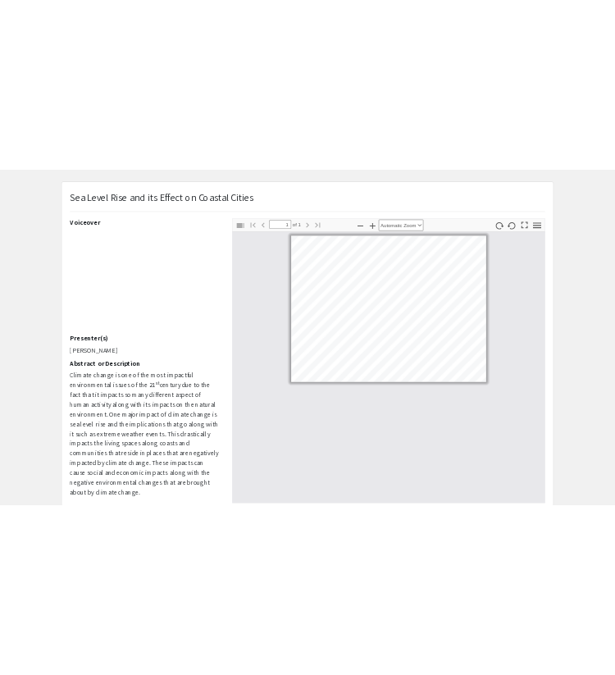
scroll to position [102, 0]
